Goal: Task Accomplishment & Management: Manage account settings

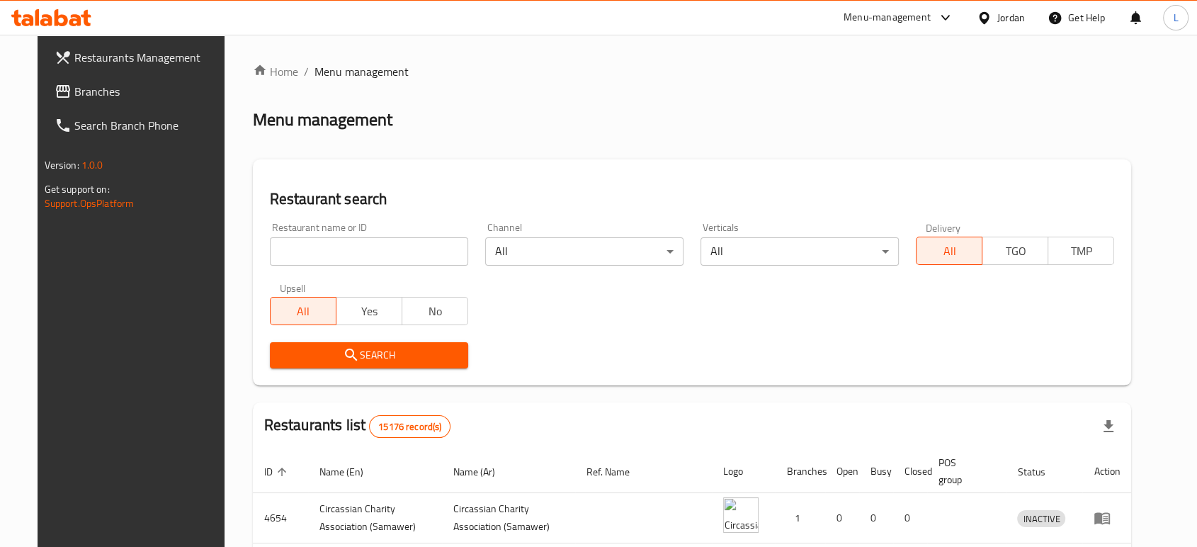
click at [881, 13] on div "Menu-management" at bounding box center [887, 17] width 87 height 17
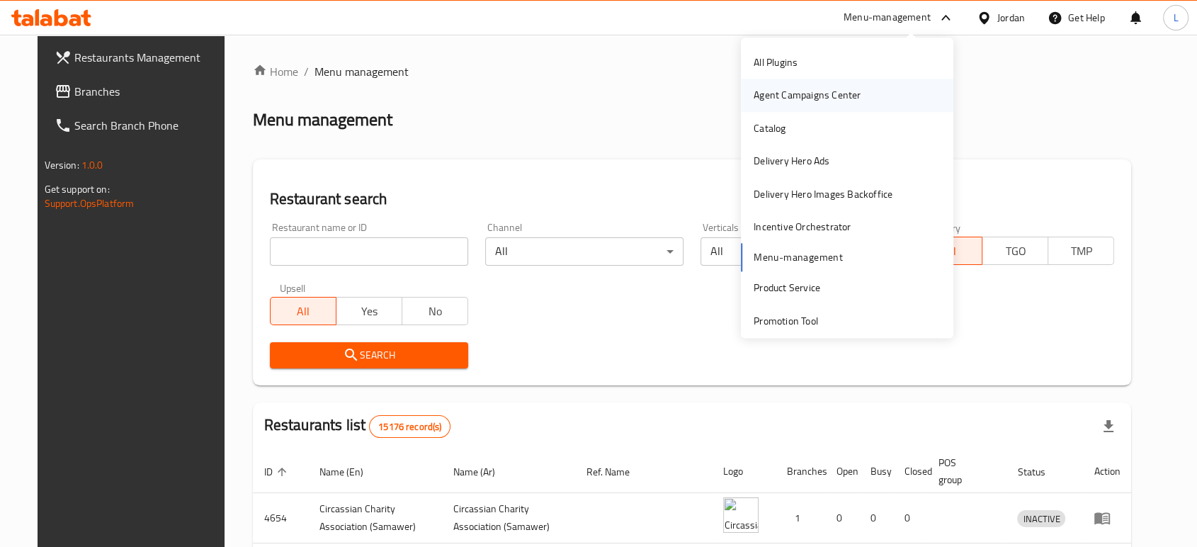
click at [788, 96] on div "Agent Campaigns Center" at bounding box center [807, 96] width 107 height 16
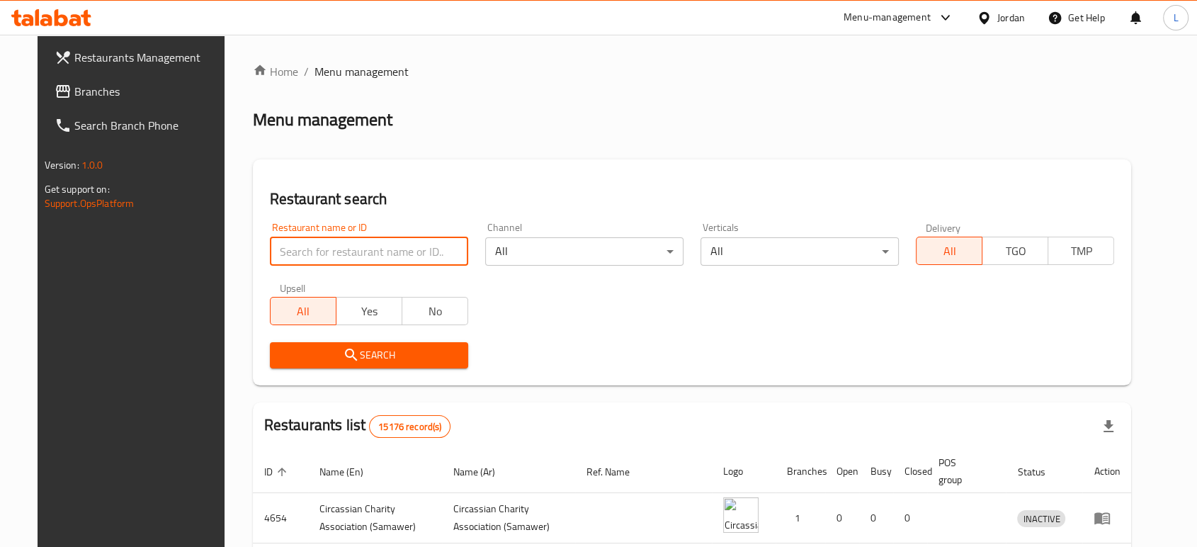
click at [383, 244] on input "search" at bounding box center [369, 251] width 198 height 28
click at [321, 244] on input "search" at bounding box center [369, 251] width 198 height 28
type input "siwa"
click button "Search" at bounding box center [369, 355] width 198 height 26
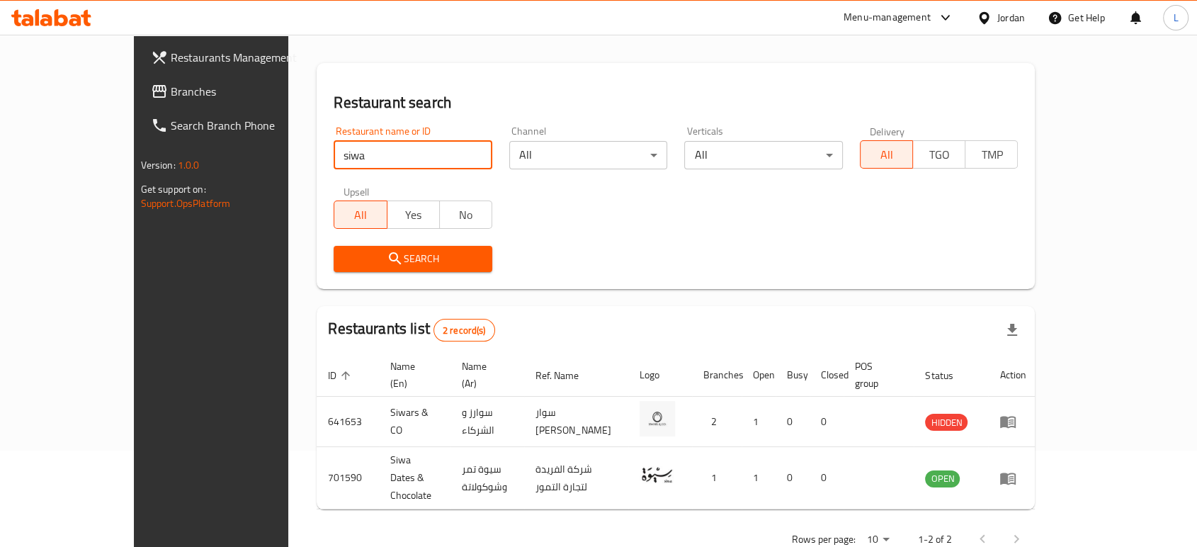
scroll to position [106, 0]
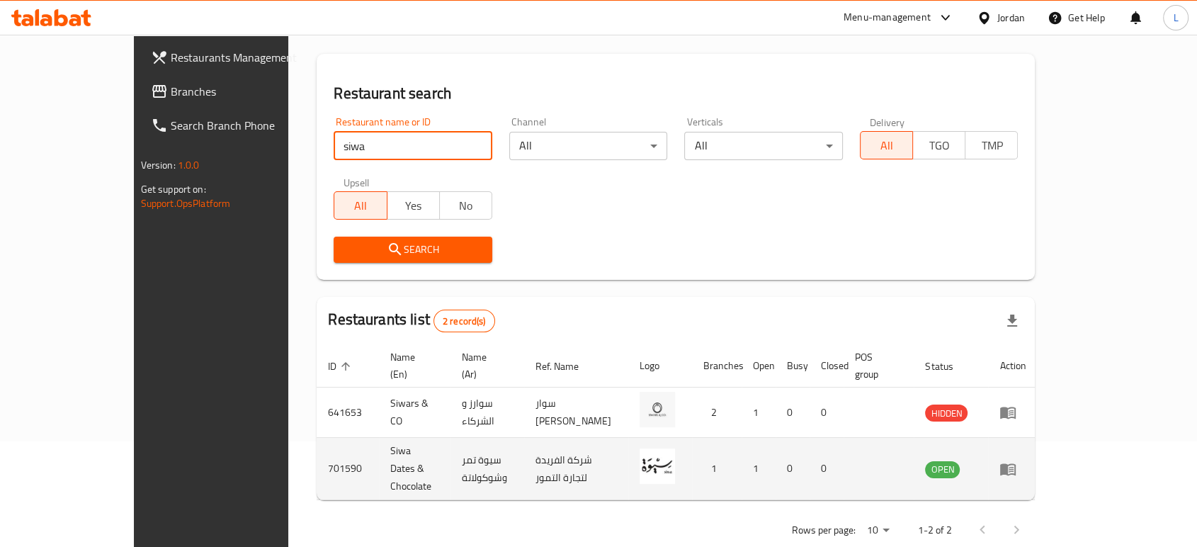
click at [1016, 463] on icon "enhanced table" at bounding box center [1008, 469] width 16 height 12
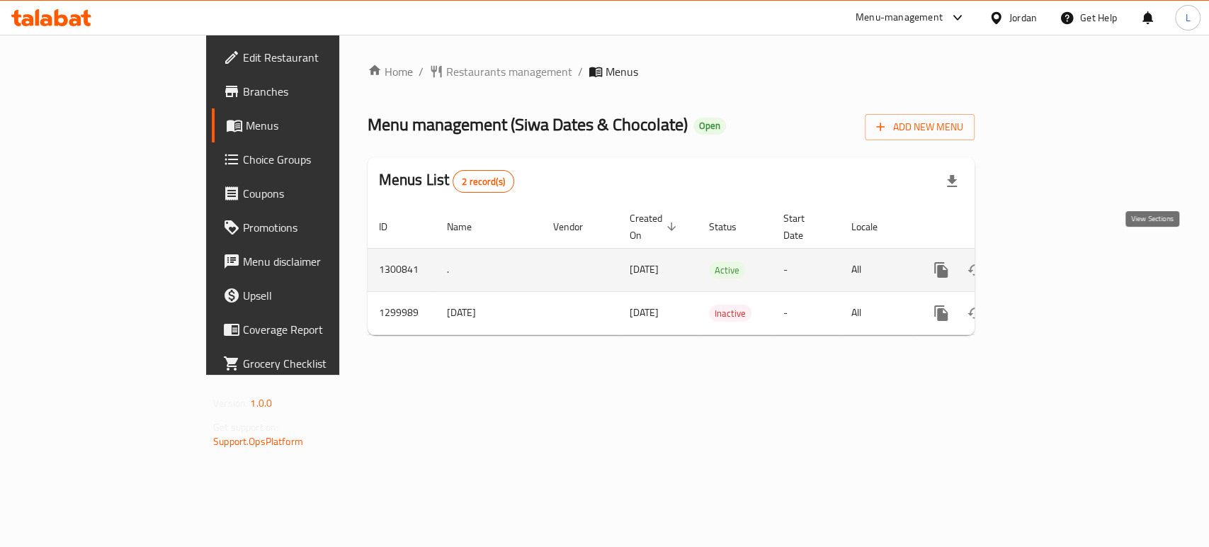
click at [1052, 261] on icon "enhanced table" at bounding box center [1043, 269] width 17 height 17
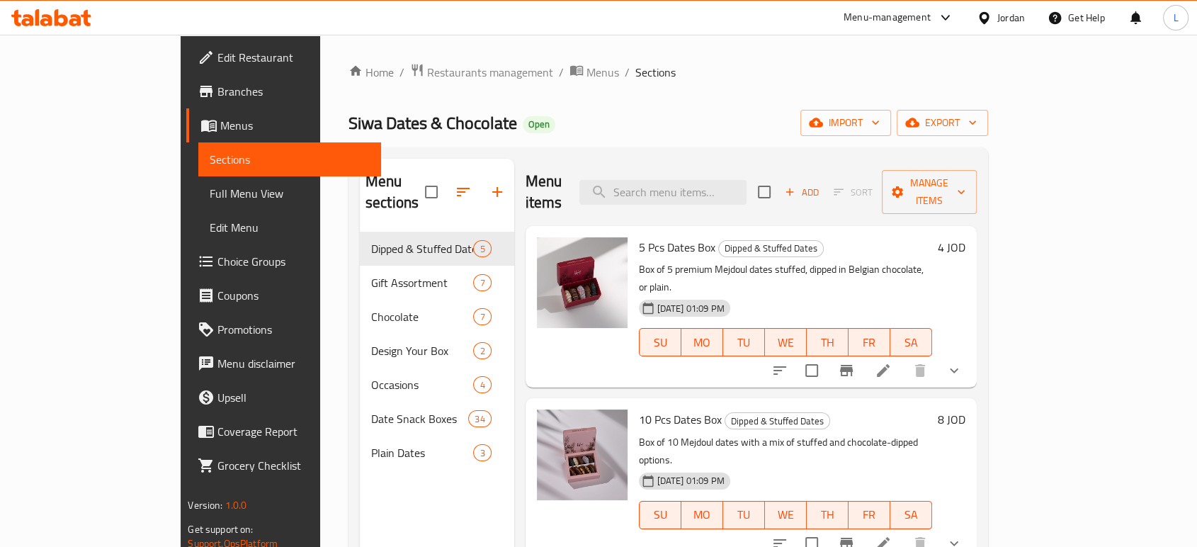
click at [390, 476] on div "Menu sections Dipped & Stuffed Dates 5 Gift Assortment 7 Chocolate 7 Design You…" at bounding box center [437, 432] width 154 height 547
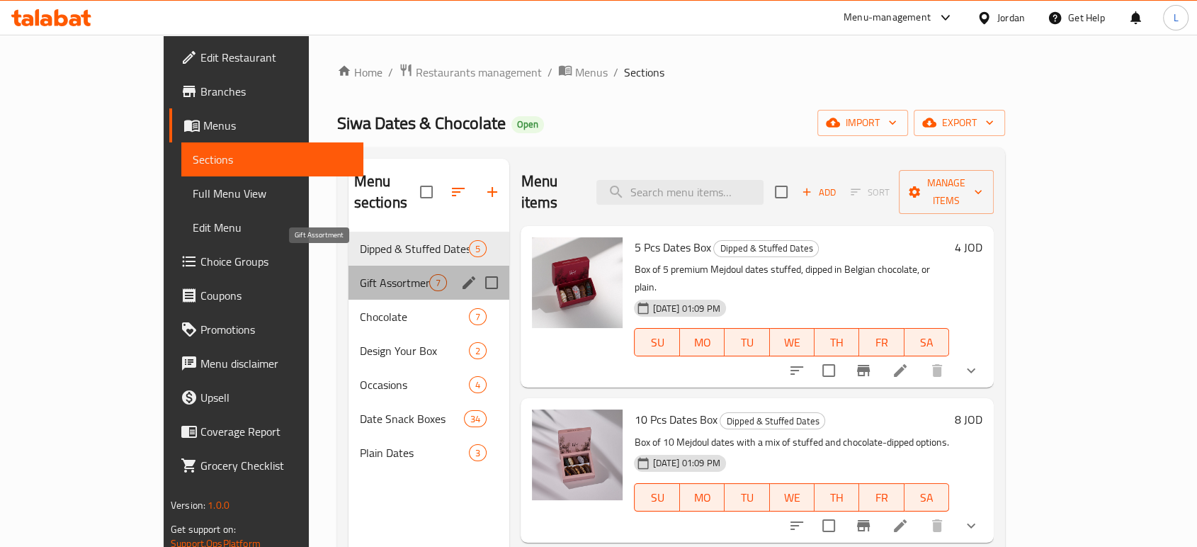
click at [360, 274] on span "Gift Assortment" at bounding box center [395, 282] width 70 height 17
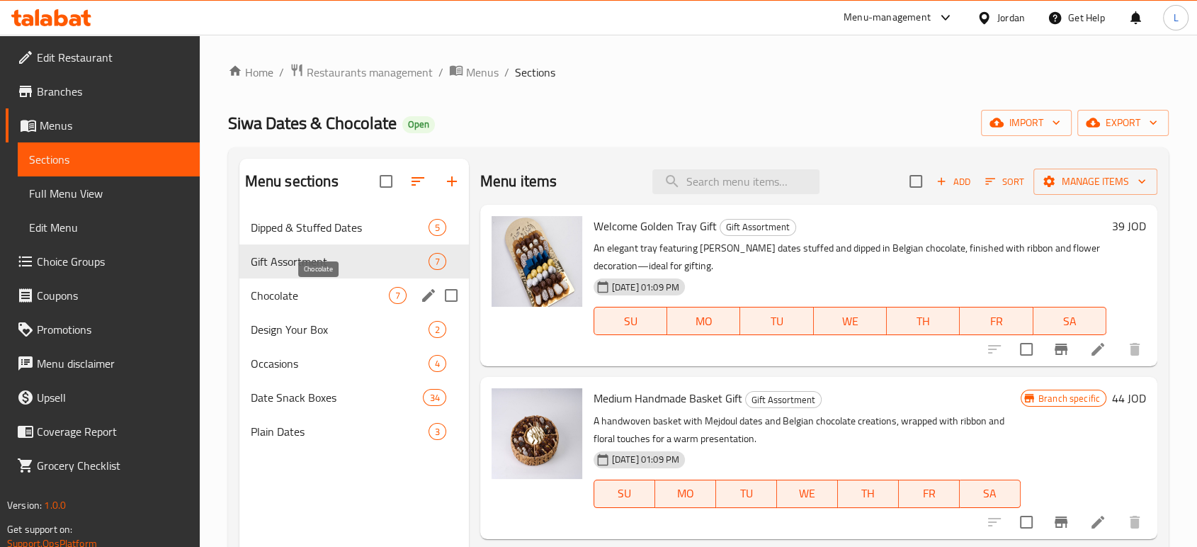
click at [352, 299] on span "Chocolate" at bounding box center [320, 295] width 138 height 17
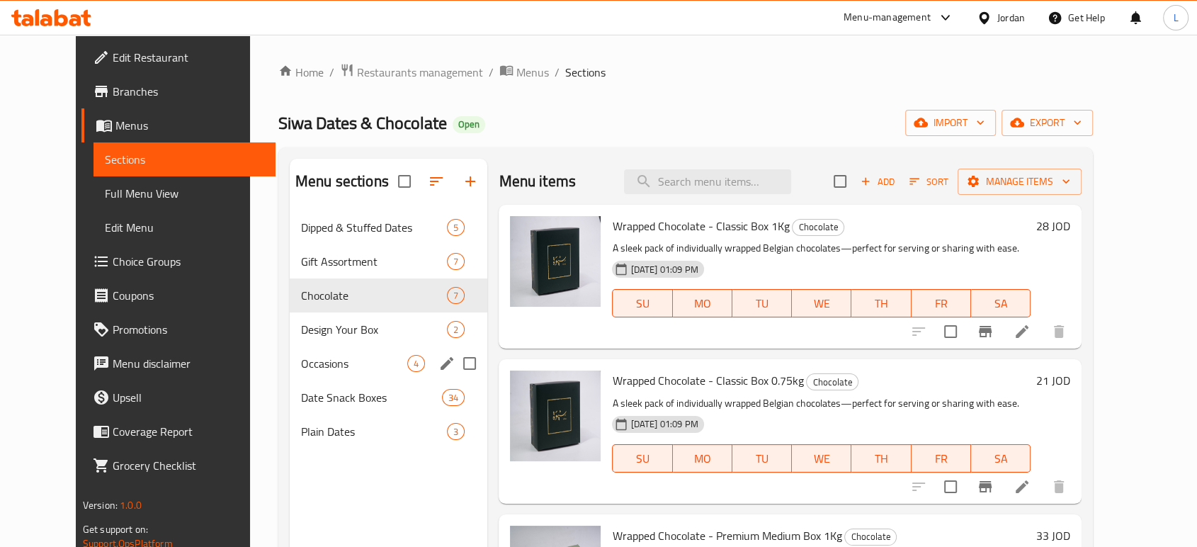
click at [327, 349] on div "Occasions 4" at bounding box center [389, 363] width 198 height 34
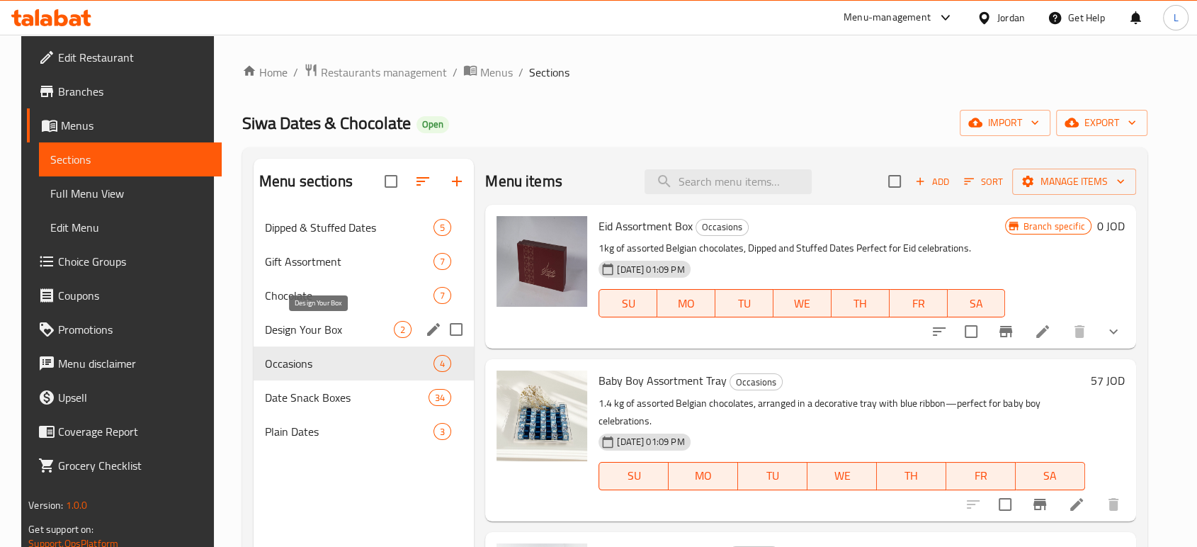
click at [329, 329] on span "Design Your Box" at bounding box center [329, 329] width 129 height 17
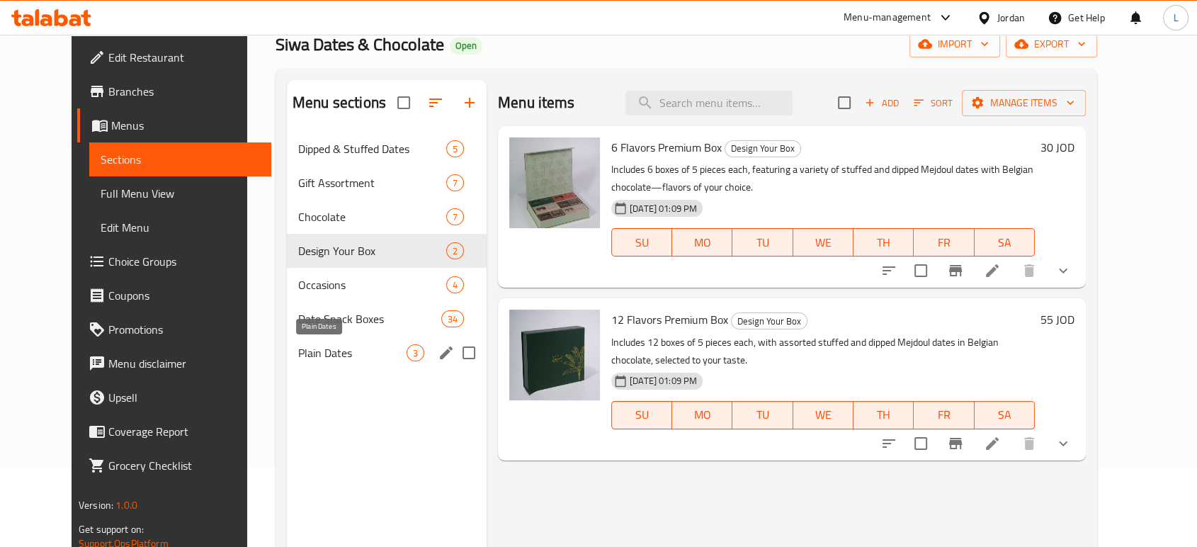
scroll to position [157, 0]
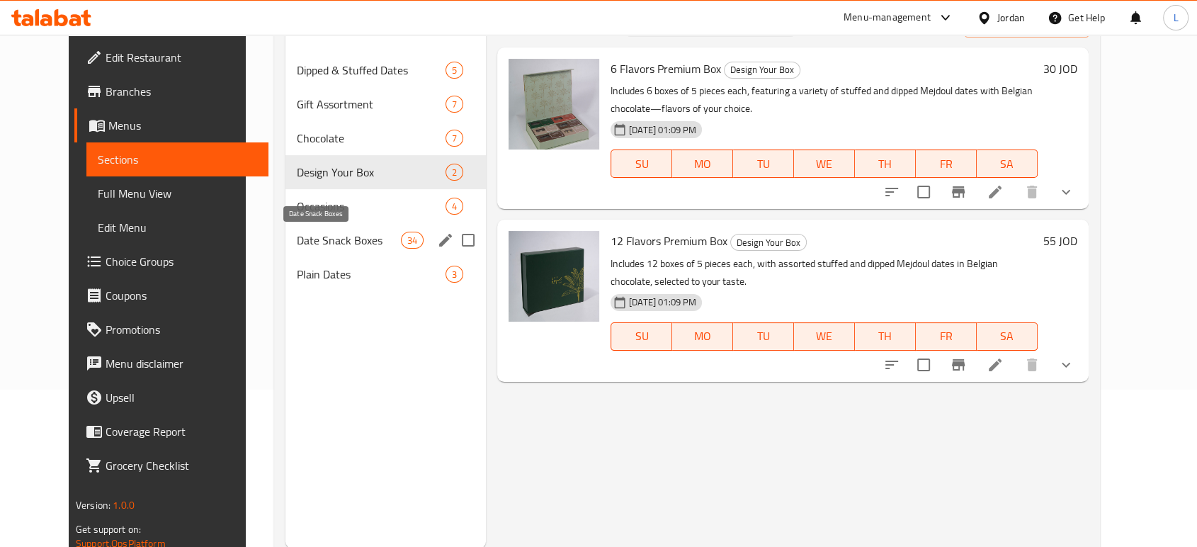
click at [337, 239] on span "Date Snack Boxes" at bounding box center [349, 240] width 104 height 17
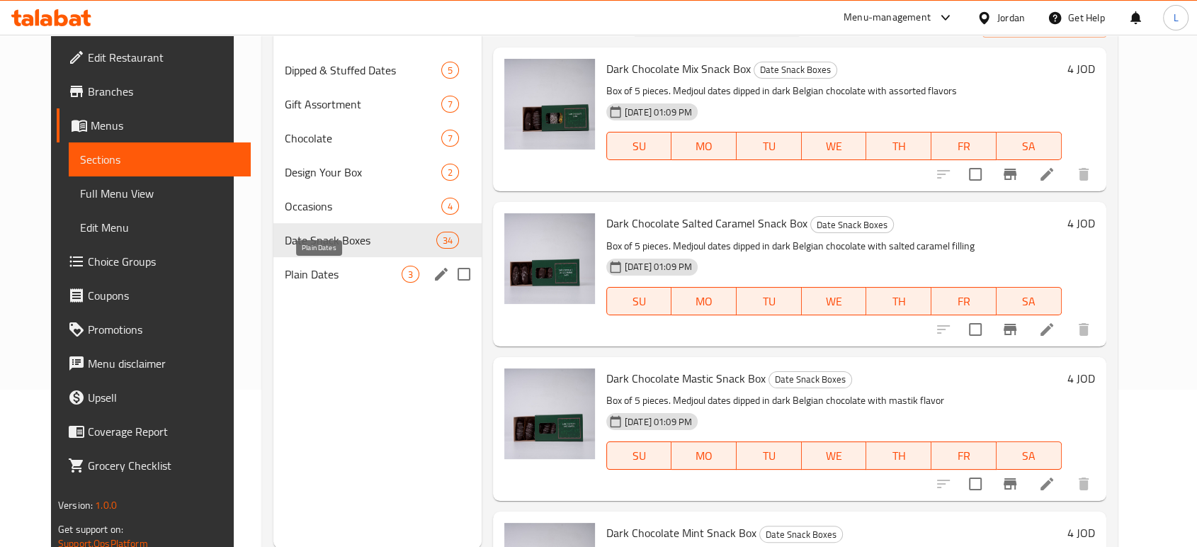
click at [328, 267] on span "Plain Dates" at bounding box center [343, 274] width 117 height 17
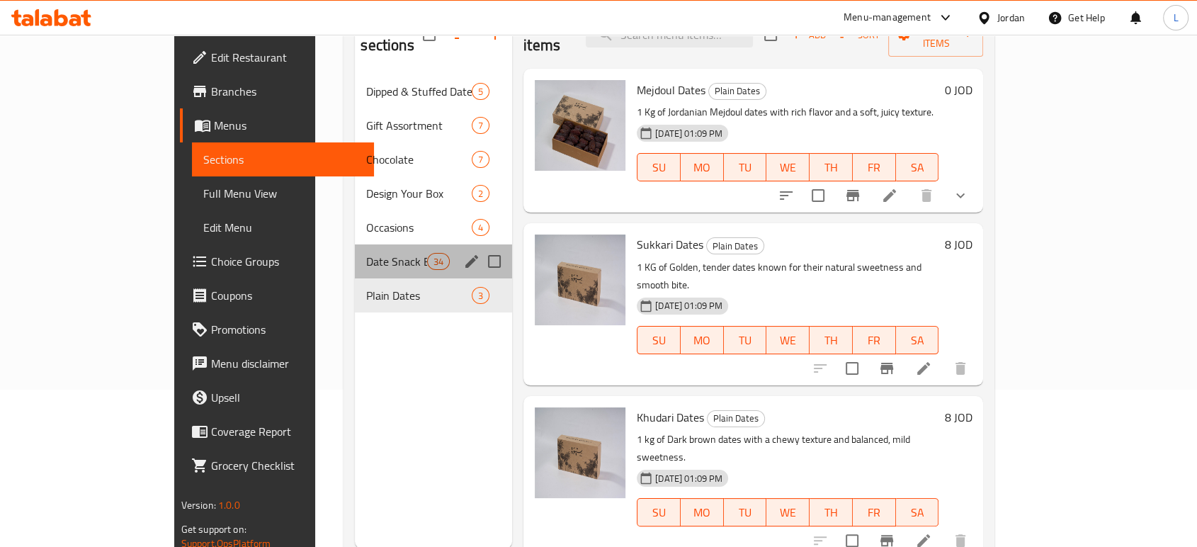
click at [355, 244] on div "Date Snack Boxes 34" at bounding box center [433, 261] width 157 height 34
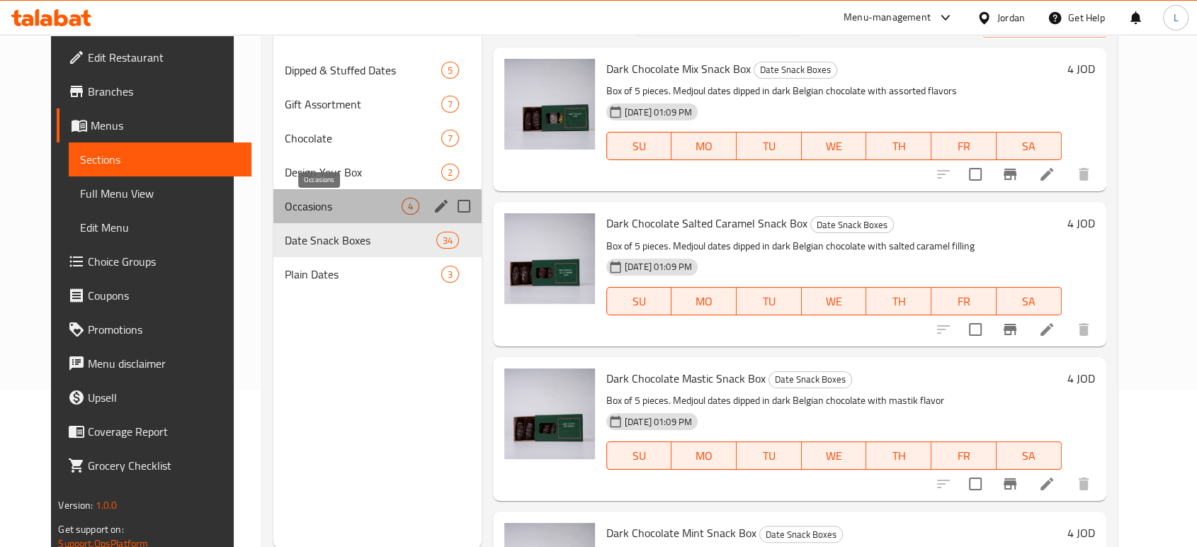
click at [333, 209] on span "Occasions" at bounding box center [343, 206] width 117 height 17
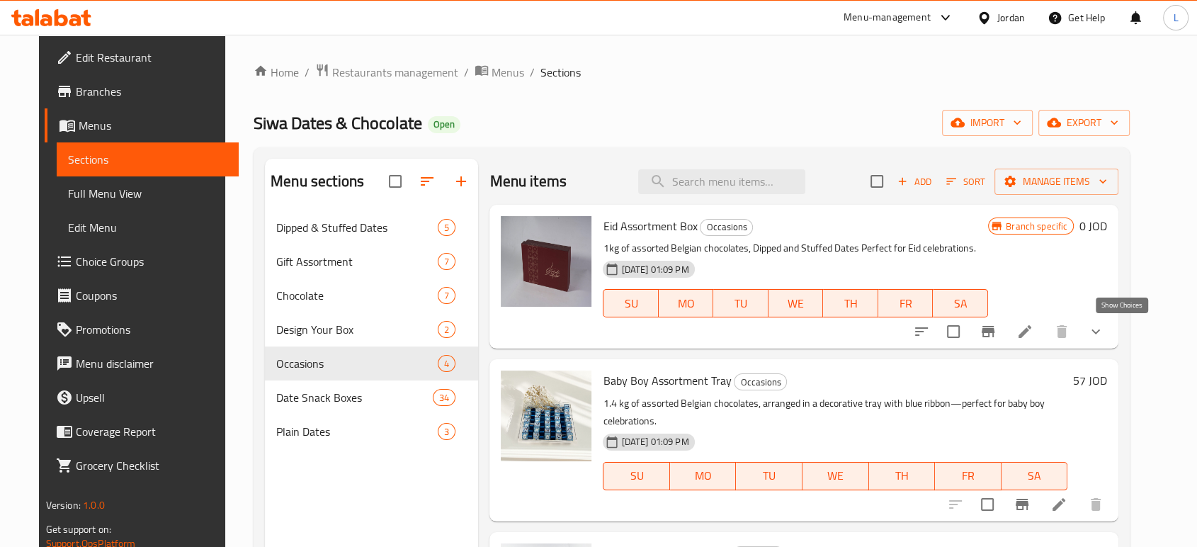
click at [1104, 337] on icon "show more" at bounding box center [1095, 331] width 17 height 17
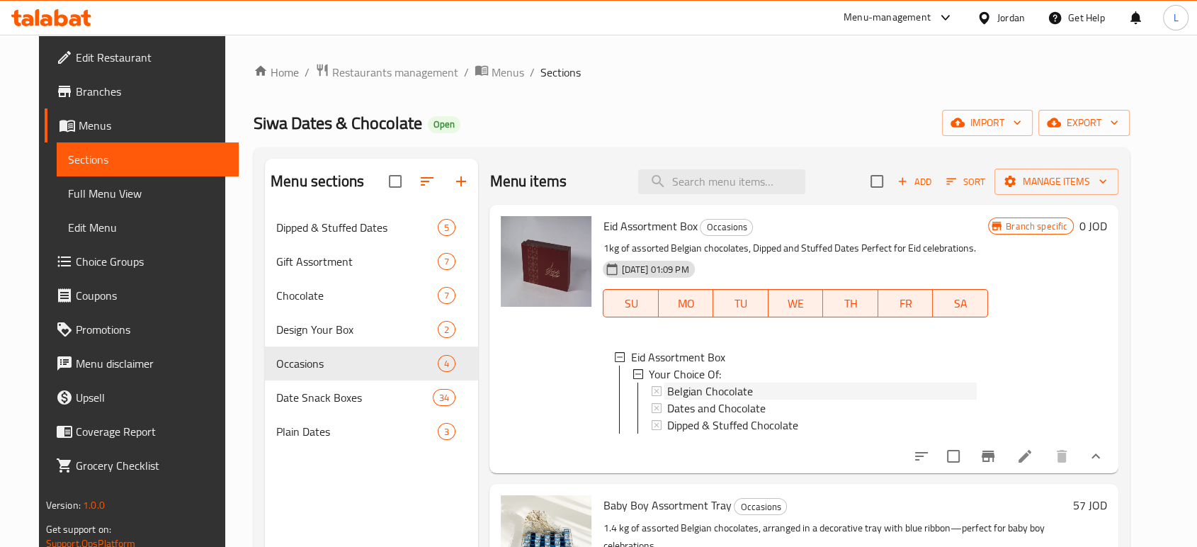
click at [701, 392] on span "Belgian Chocolate" at bounding box center [710, 391] width 86 height 17
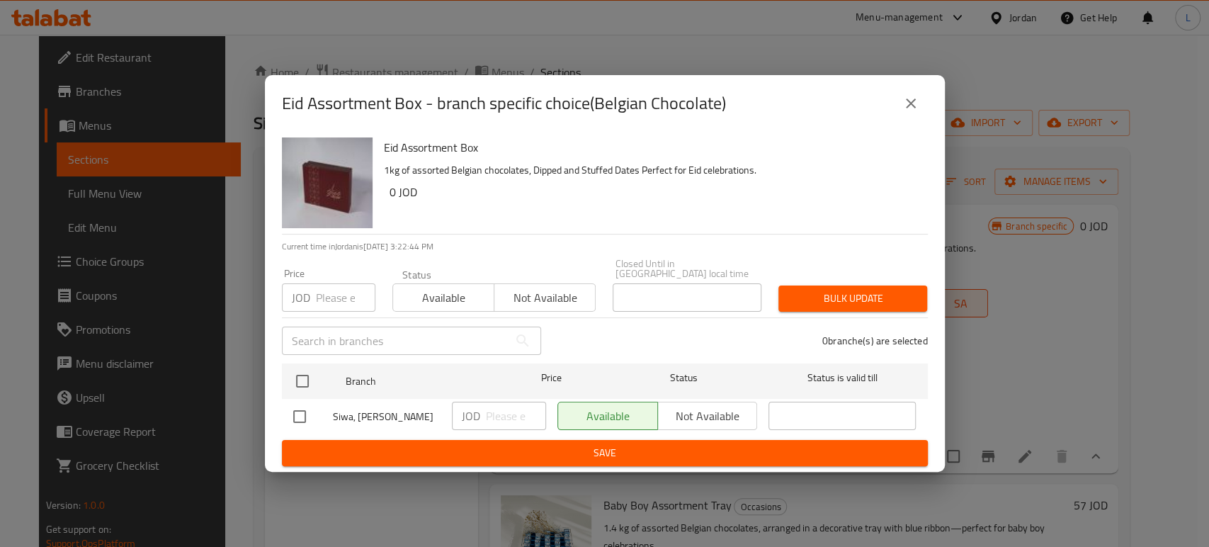
click at [918, 102] on icon "close" at bounding box center [910, 103] width 17 height 17
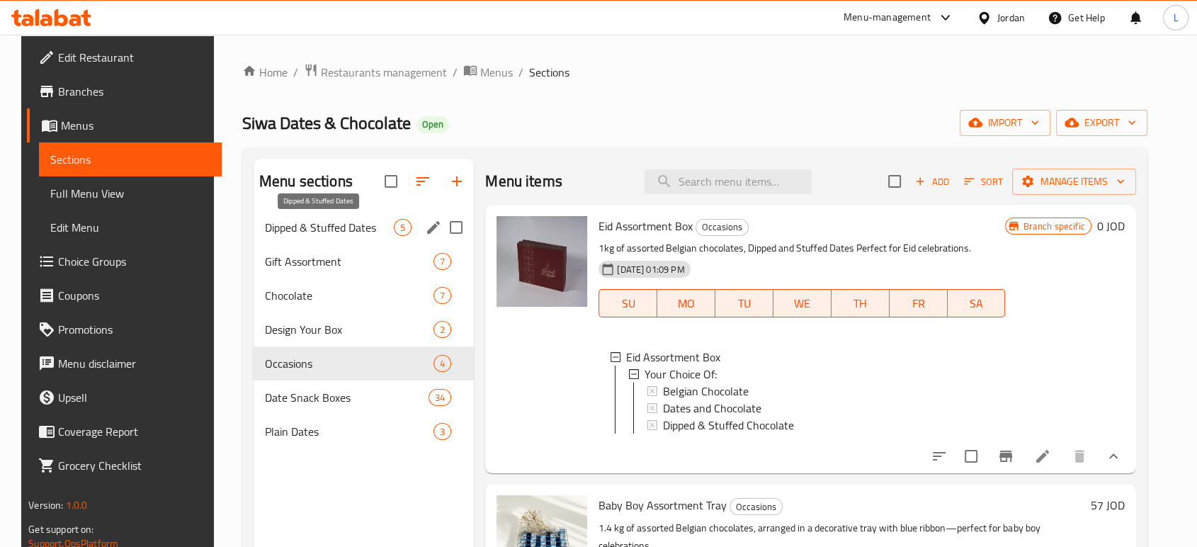
click at [346, 226] on span "Dipped & Stuffed Dates" at bounding box center [329, 227] width 129 height 17
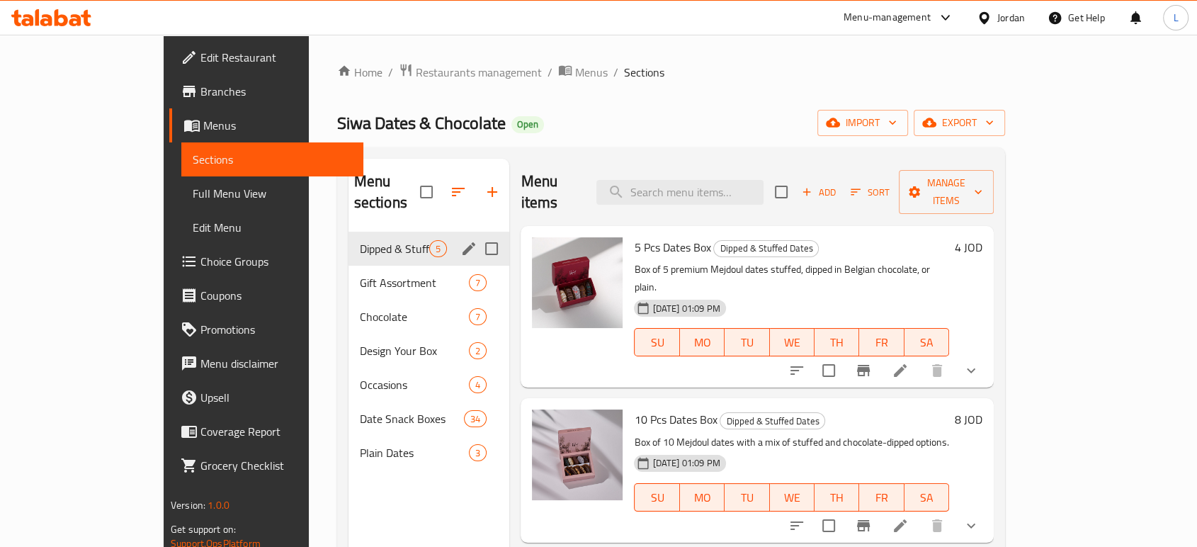
click at [360, 240] on span "Dipped & Stuffed Dates" at bounding box center [395, 248] width 70 height 17
click at [360, 274] on span "Gift Assortment" at bounding box center [395, 282] width 70 height 17
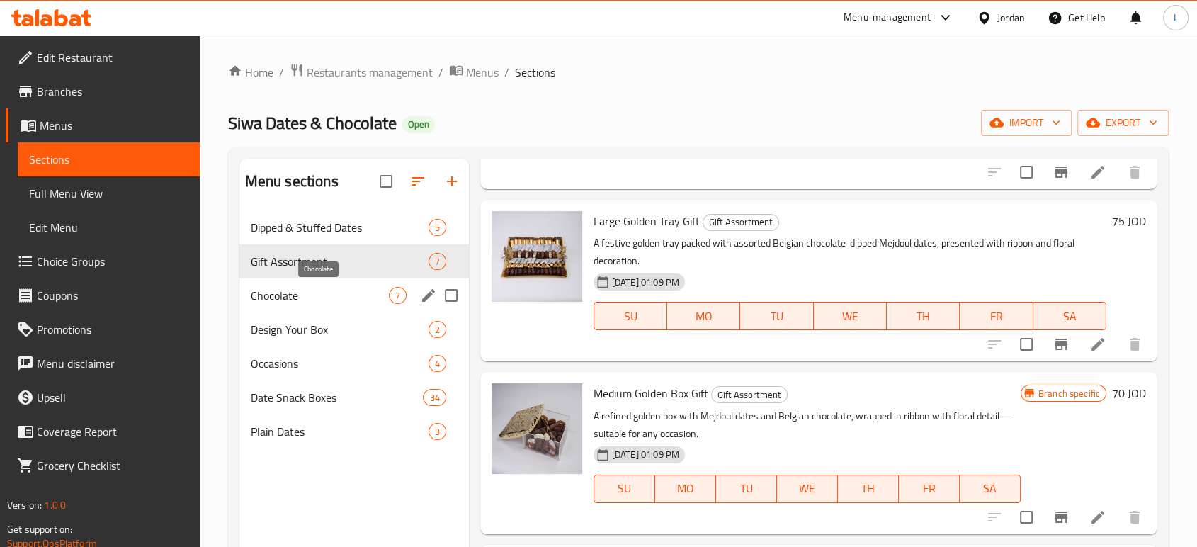
click at [339, 302] on span "Chocolate" at bounding box center [320, 295] width 138 height 17
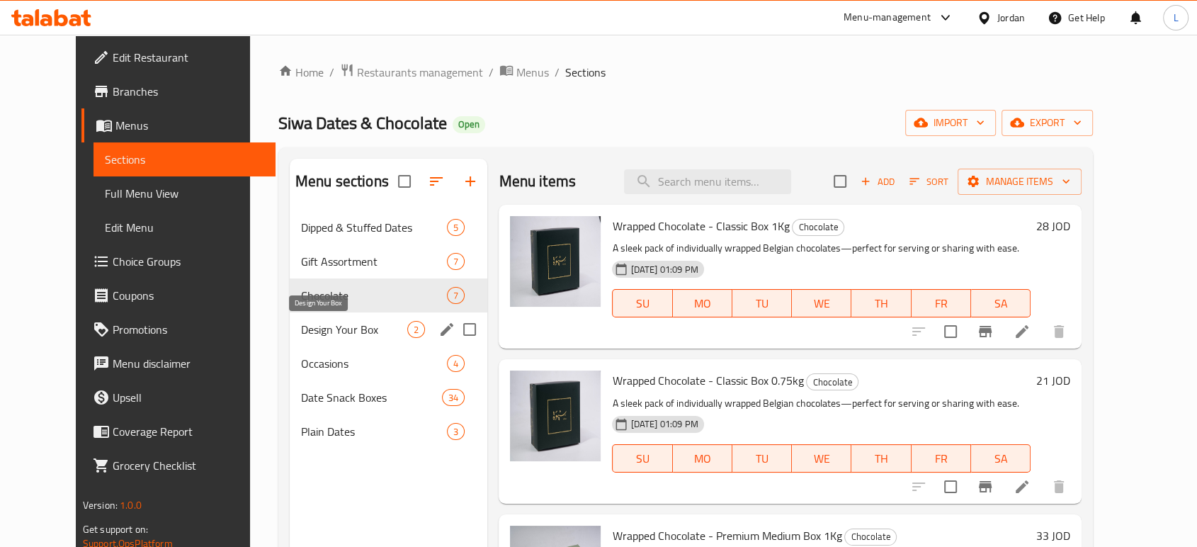
click at [301, 329] on span "Design Your Box" at bounding box center [354, 329] width 106 height 17
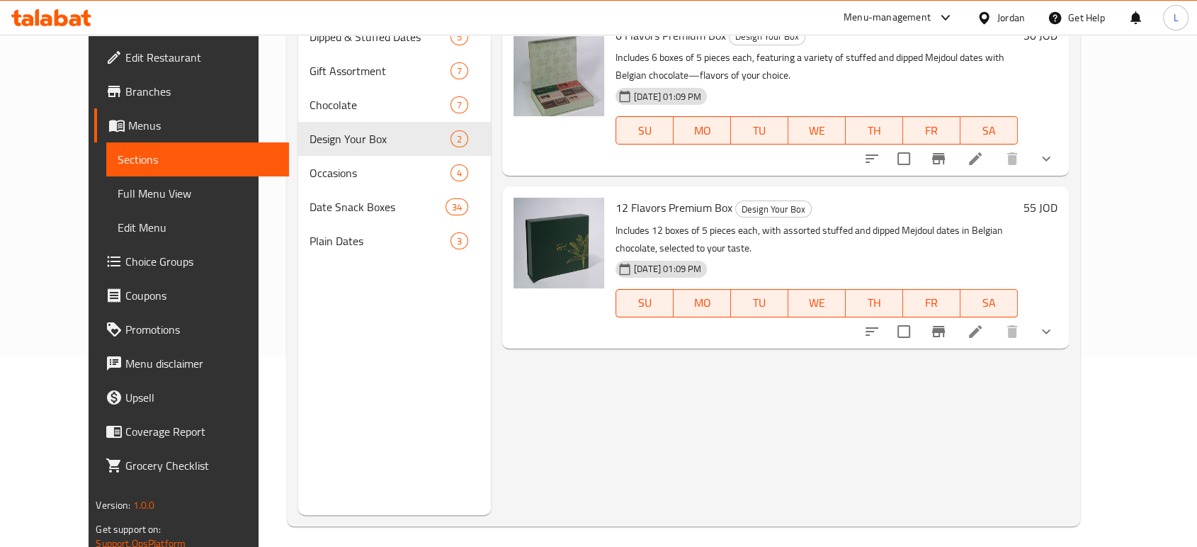
scroll to position [198, 0]
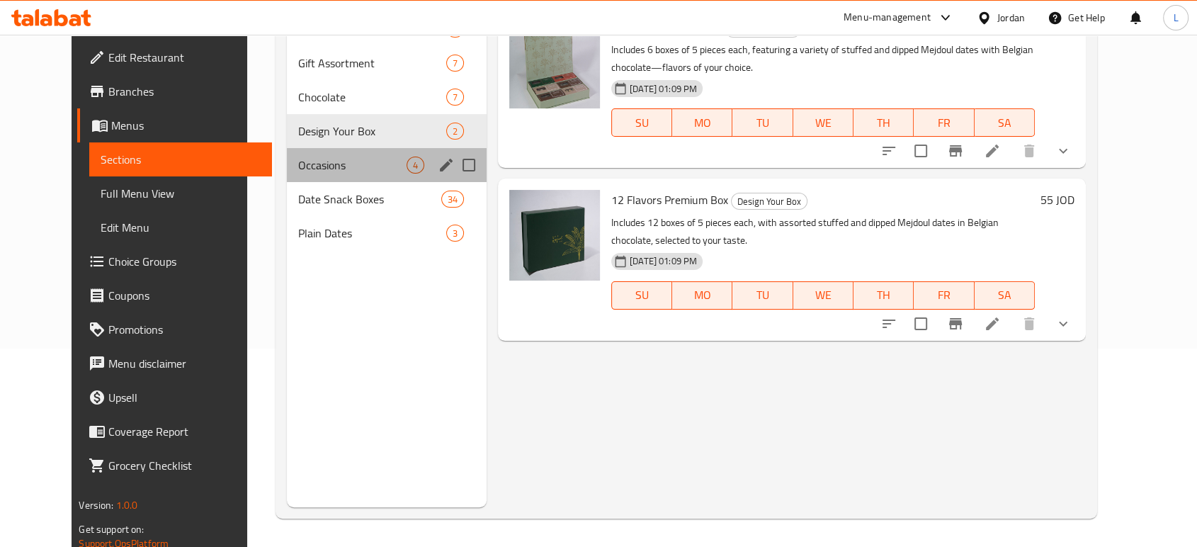
click at [329, 174] on div "Occasions 4" at bounding box center [387, 165] width 200 height 34
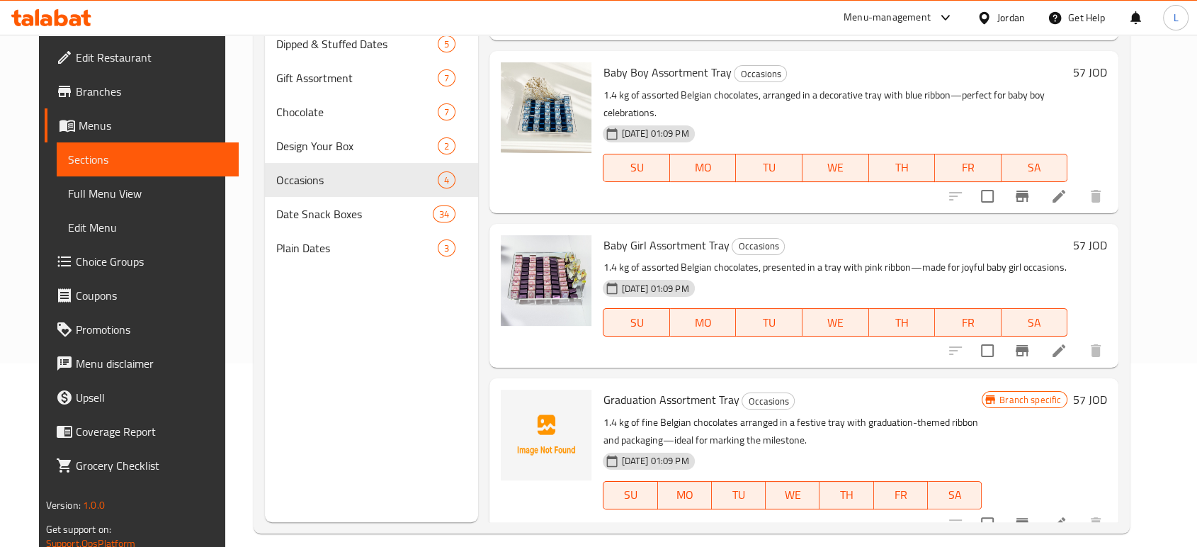
scroll to position [198, 0]
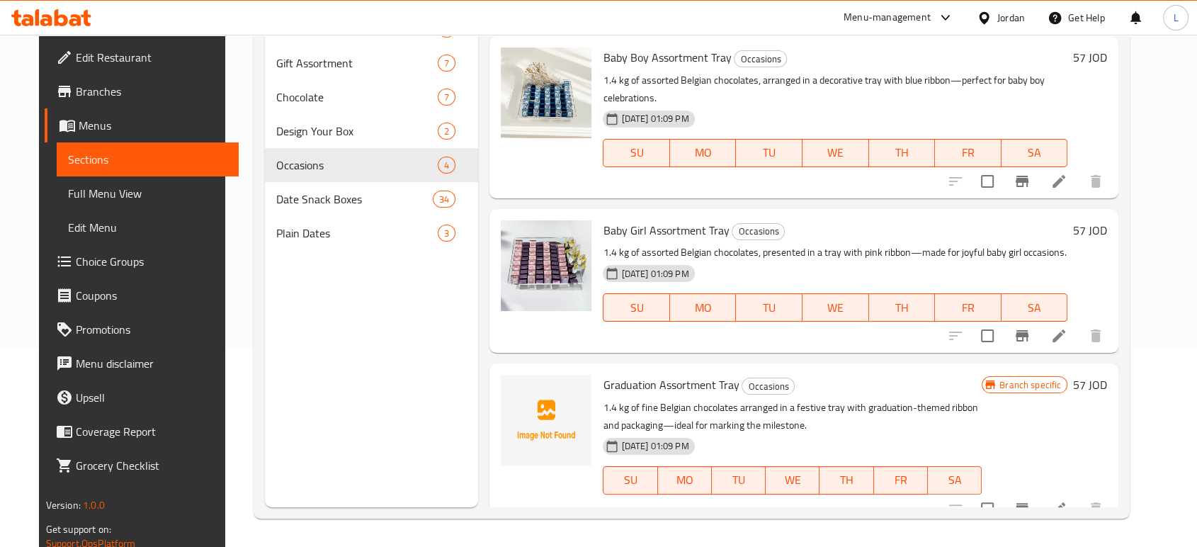
click at [706, 374] on span "Graduation Assortment Tray" at bounding box center [671, 384] width 136 height 21
click at [703, 374] on span "Graduation Assortment Tray" at bounding box center [671, 384] width 136 height 21
copy h6 "Graduation Assortment Tray"
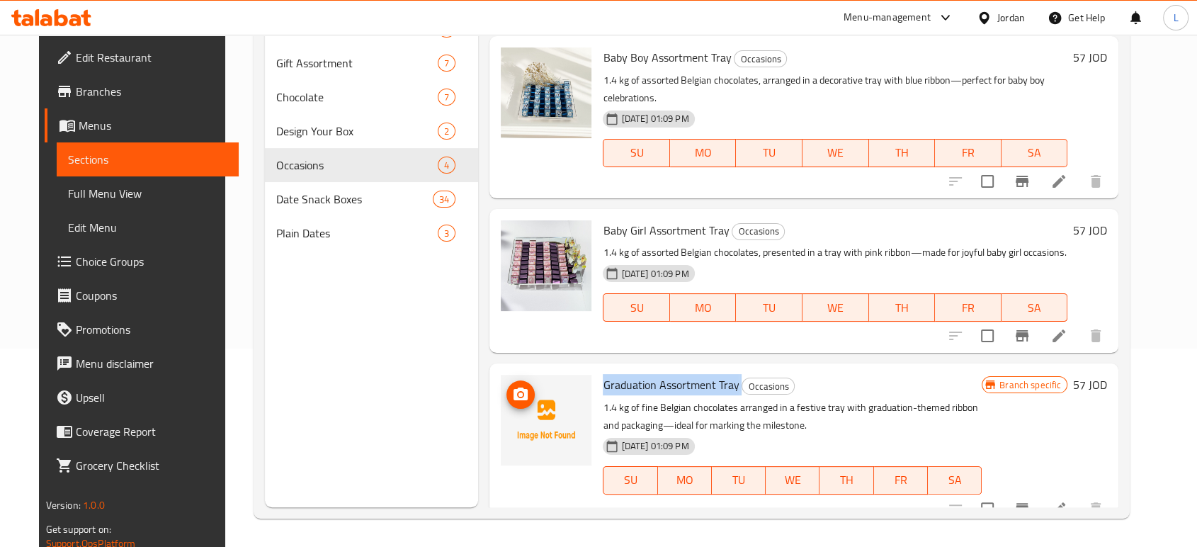
scroll to position [79, 0]
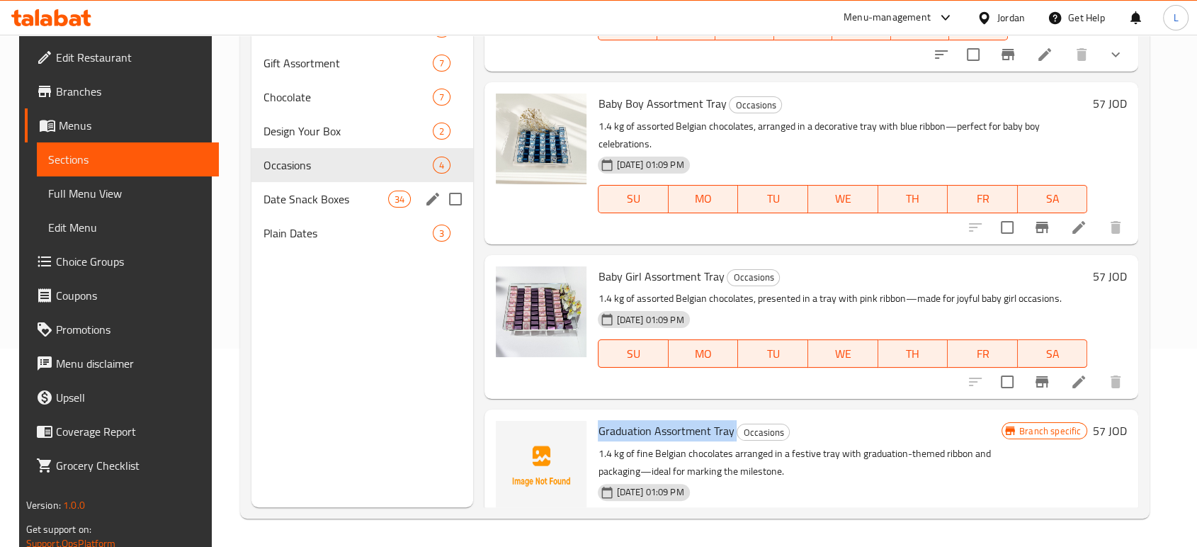
click at [306, 203] on span "Date Snack Boxes" at bounding box center [325, 199] width 125 height 17
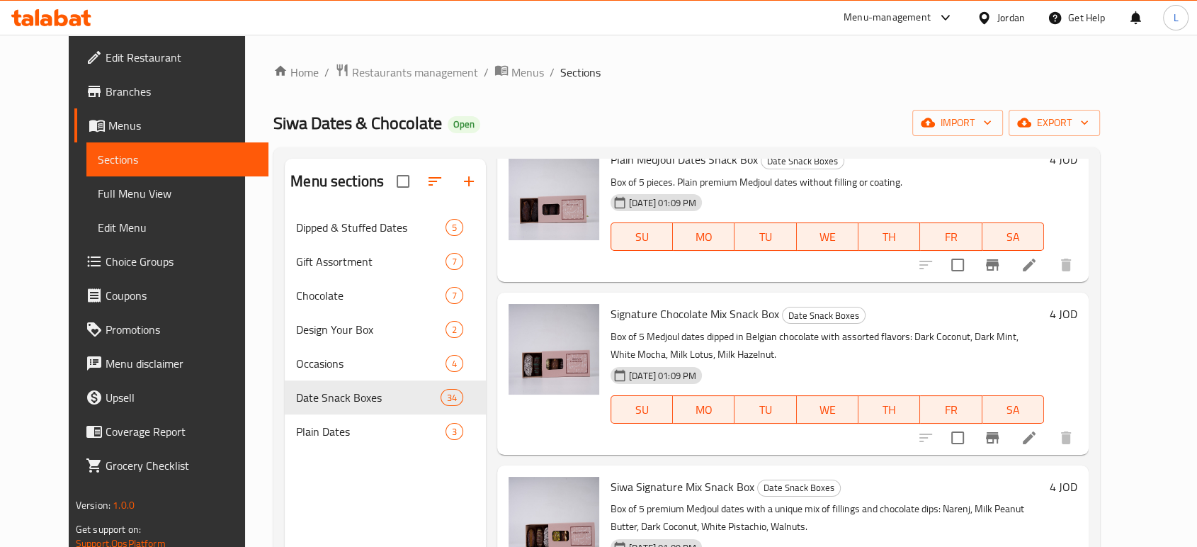
scroll to position [4785, 0]
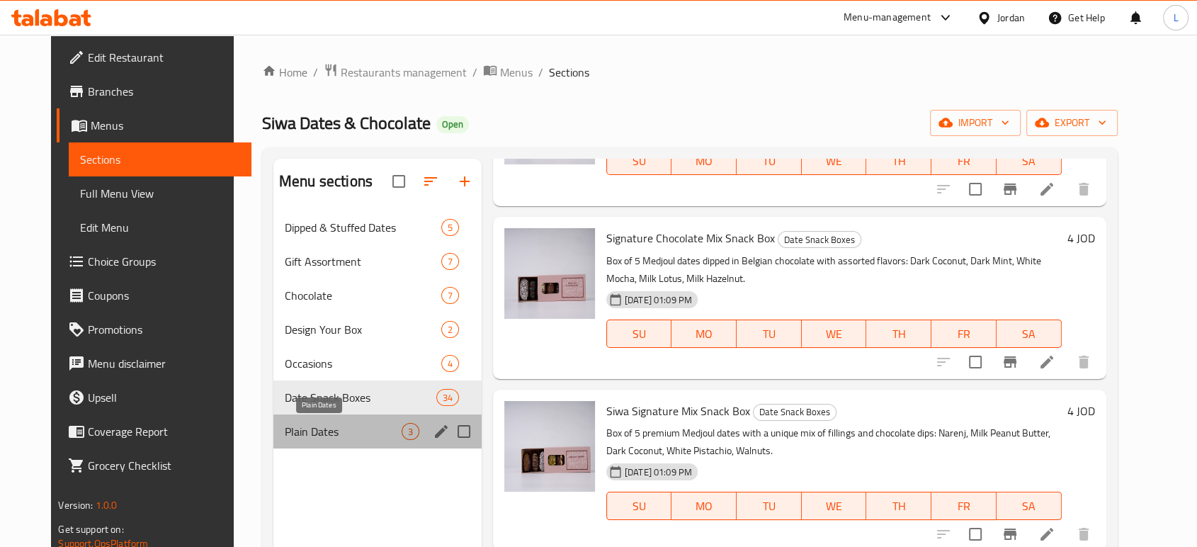
click at [361, 438] on span "Plain Dates" at bounding box center [343, 431] width 117 height 17
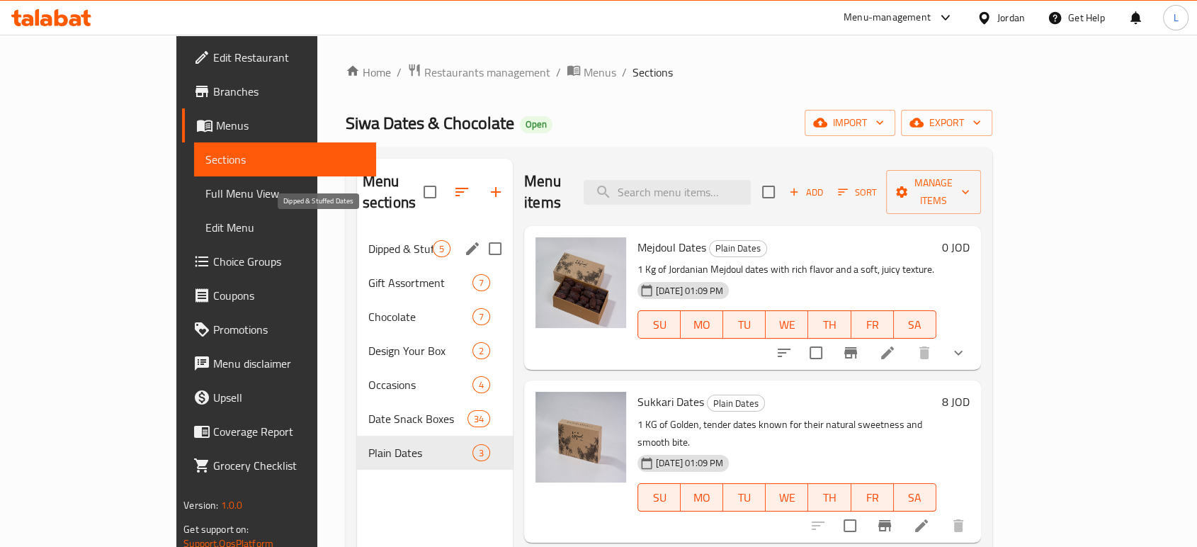
click at [368, 240] on span "Dipped & Stuffed Dates" at bounding box center [400, 248] width 64 height 17
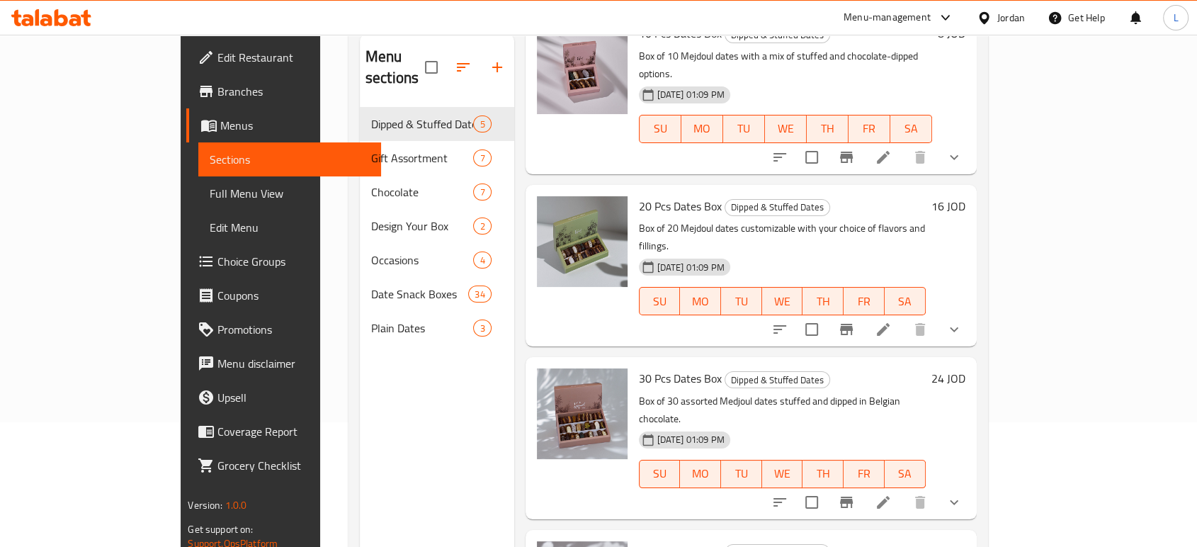
scroll to position [40, 0]
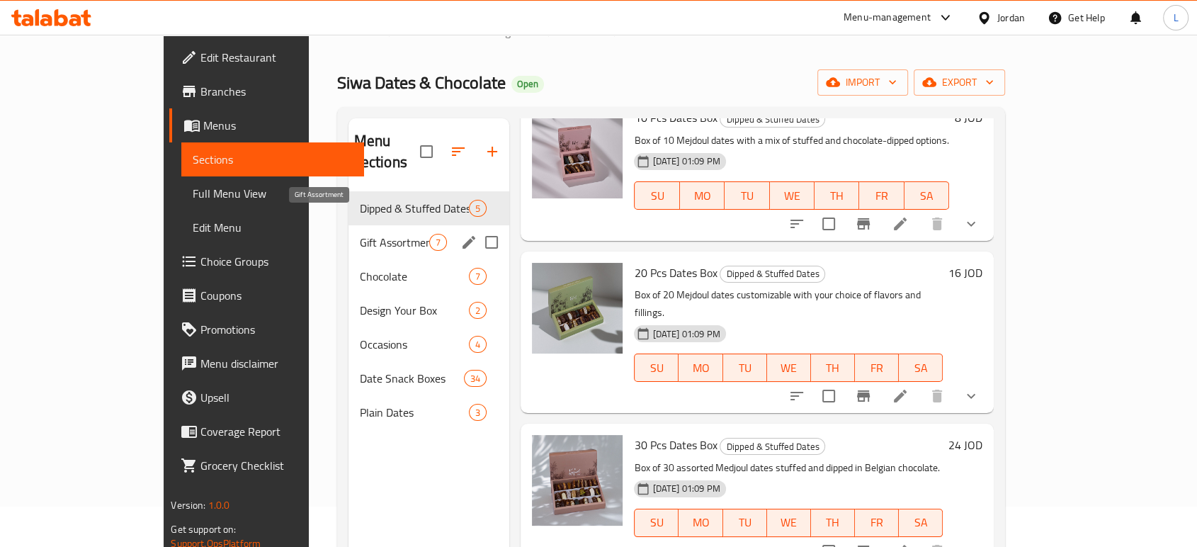
click at [360, 234] on span "Gift Assortment" at bounding box center [395, 242] width 70 height 17
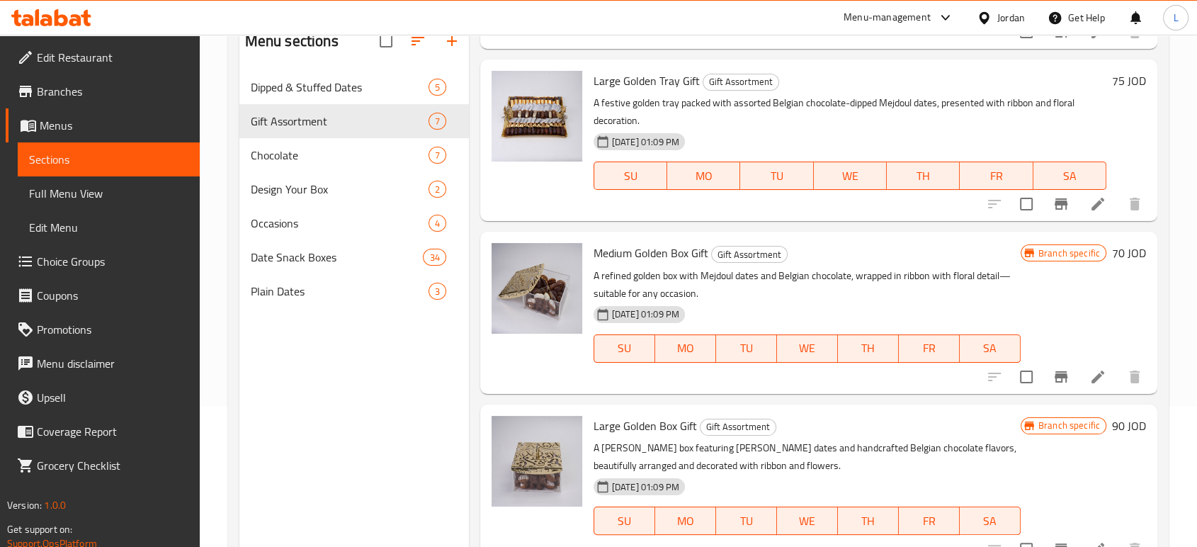
scroll to position [198, 0]
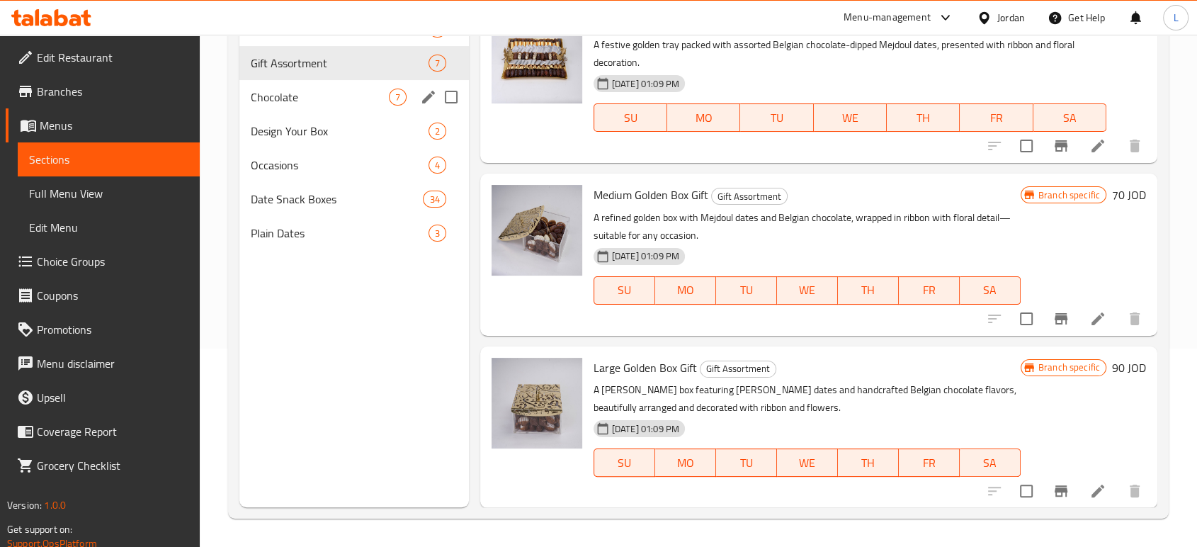
click at [293, 94] on span "Chocolate" at bounding box center [320, 97] width 138 height 17
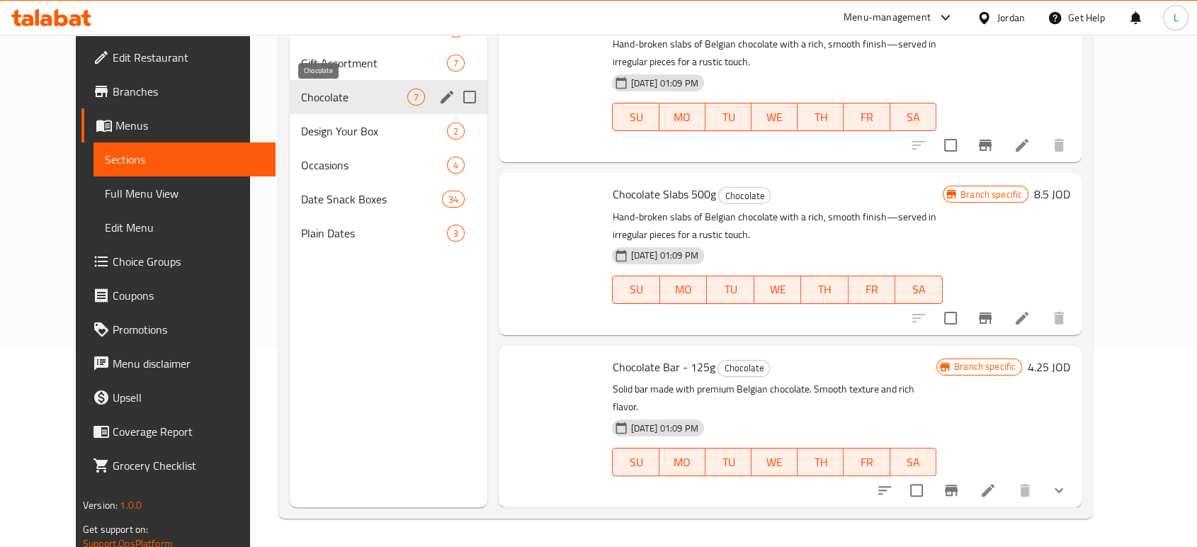
scroll to position [606, 0]
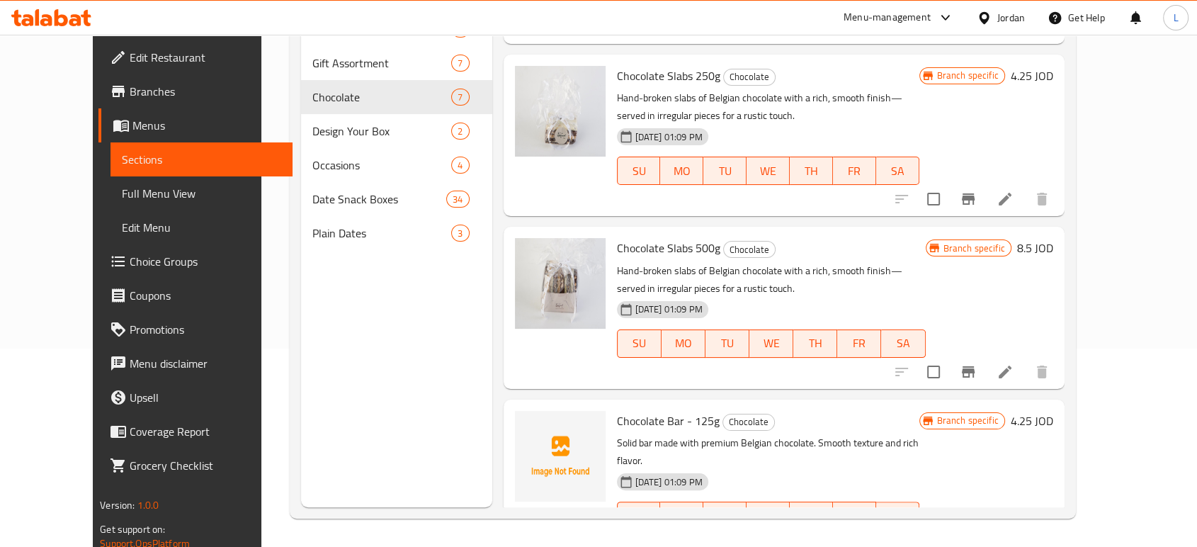
click at [617, 410] on span "Chocolate Bar - 125g" at bounding box center [668, 420] width 103 height 21
copy h6 "Chocolate Bar - 125g"
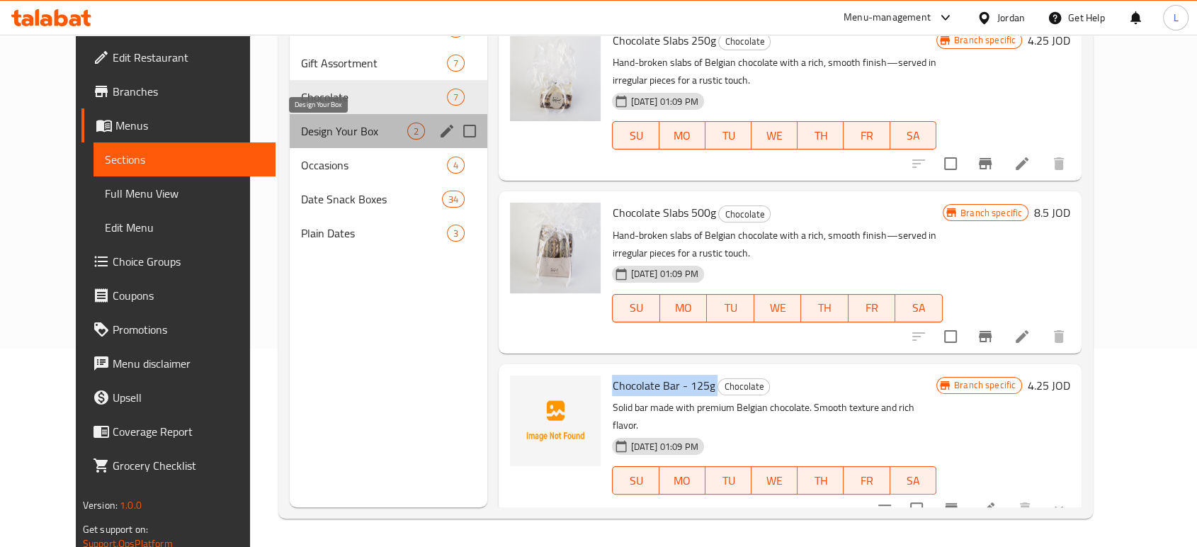
click at [308, 134] on span "Design Your Box" at bounding box center [354, 131] width 106 height 17
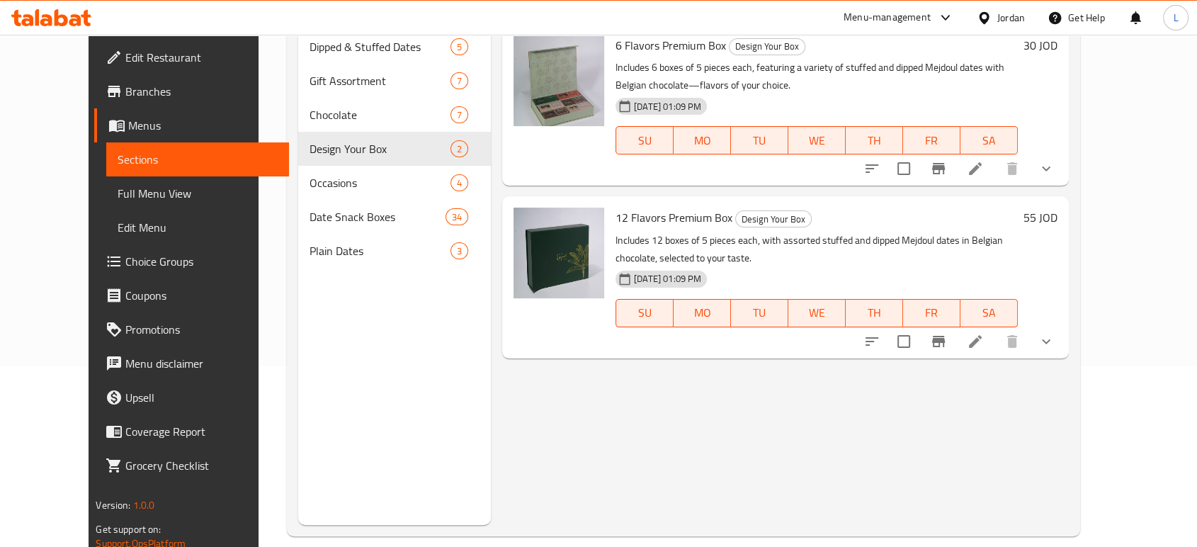
scroll to position [198, 0]
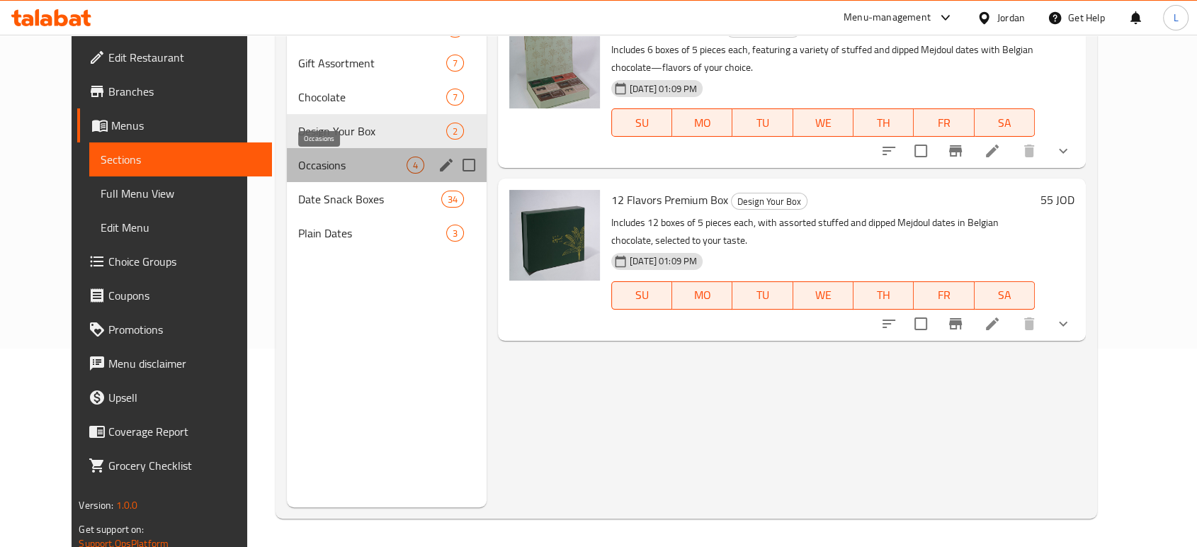
click at [330, 171] on span "Occasions" at bounding box center [352, 165] width 108 height 17
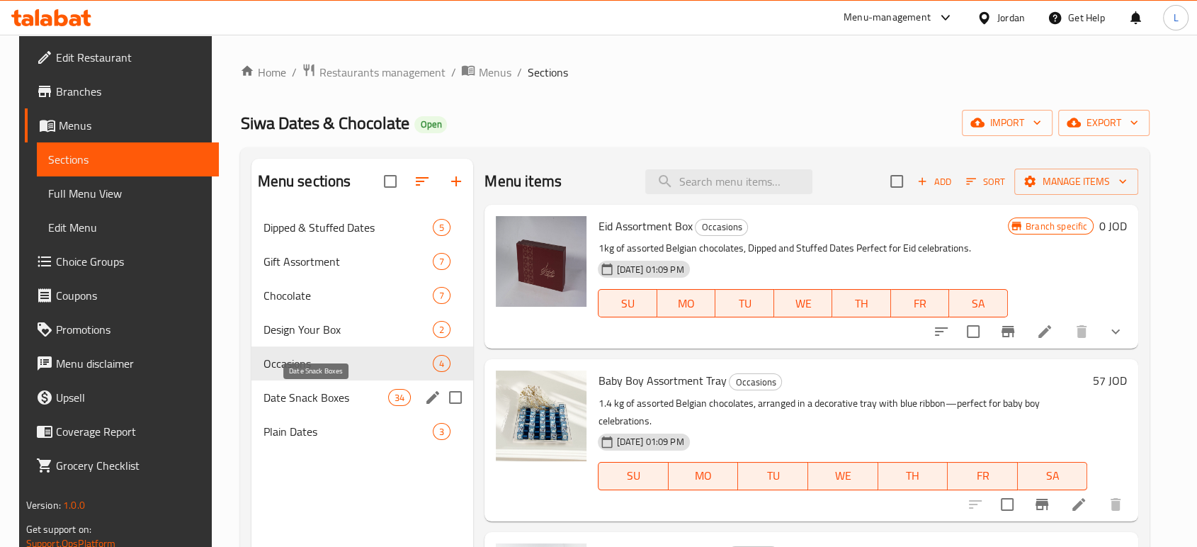
click at [283, 390] on span "Date Snack Boxes" at bounding box center [325, 397] width 125 height 17
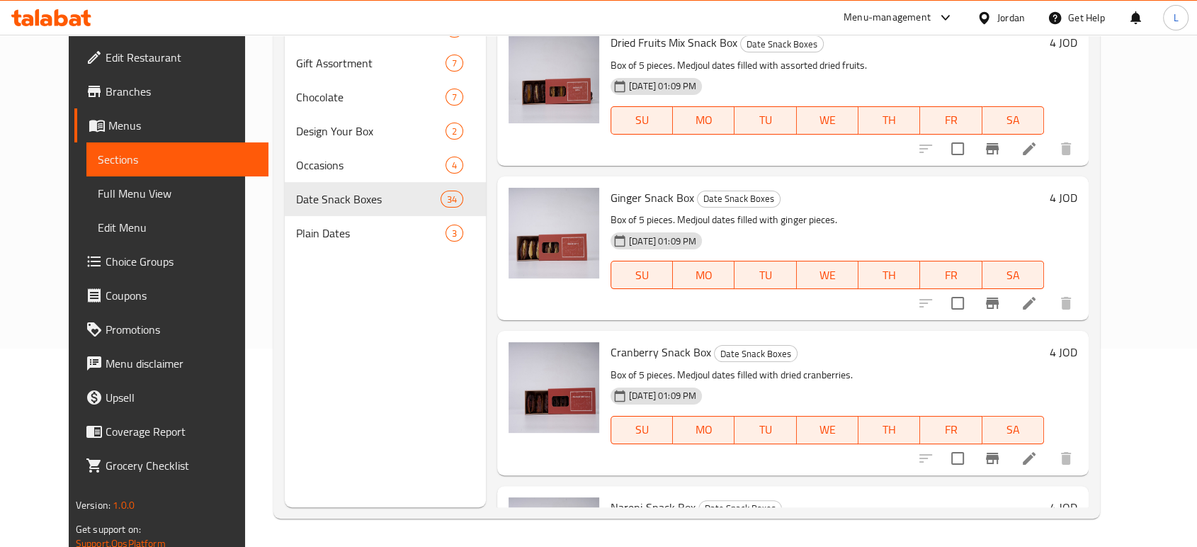
scroll to position [4013, 0]
